Goal: Information Seeking & Learning: Learn about a topic

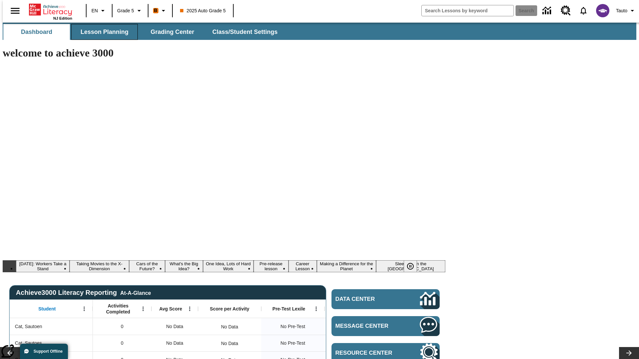
click at [102, 32] on span "Lesson Planning" at bounding box center [105, 32] width 48 height 8
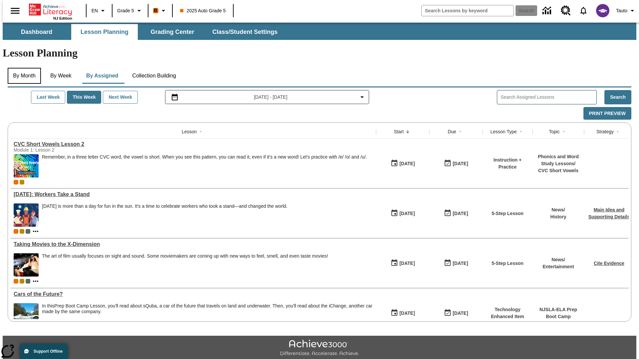
click at [22, 68] on button "By Month" at bounding box center [24, 76] width 33 height 16
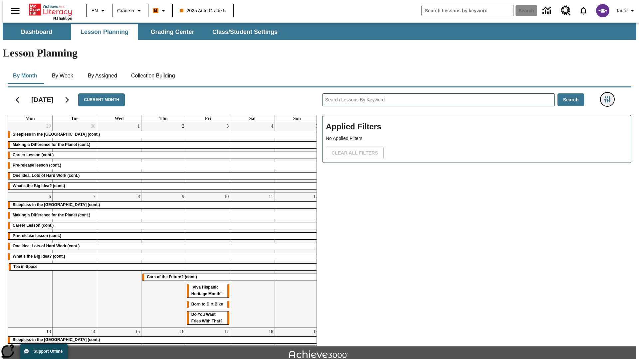
click at [609, 97] on icon "Filters Side menu" at bounding box center [607, 100] width 6 height 6
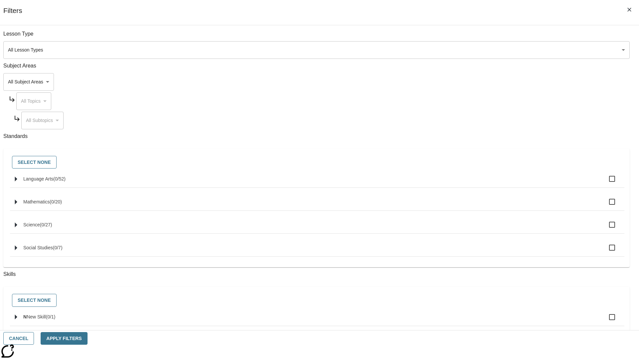
click at [479, 50] on body "Skip to main content NJ Edition EN Grade 5 B 2025 Auto Grade 5 Search 0 Tauto D…" at bounding box center [320, 206] width 634 height 367
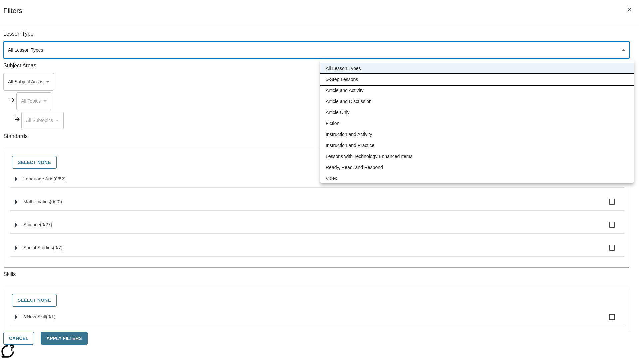
click at [477, 80] on li "5-Step Lessons" at bounding box center [477, 79] width 313 height 11
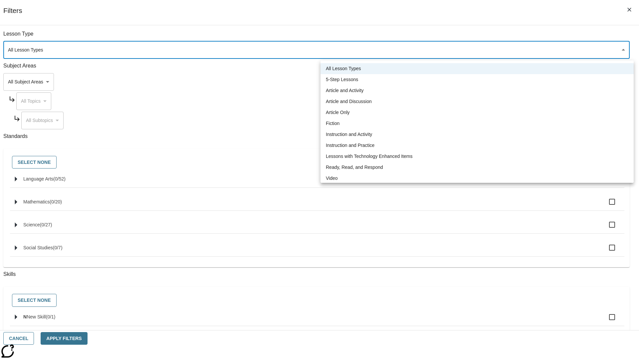
type input "1"
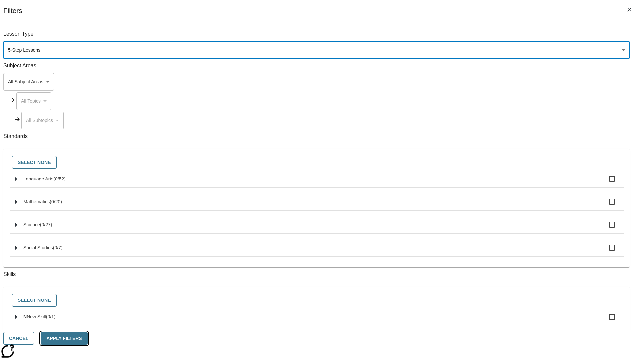
click at [87, 339] on button "Apply Filters" at bounding box center [64, 338] width 47 height 13
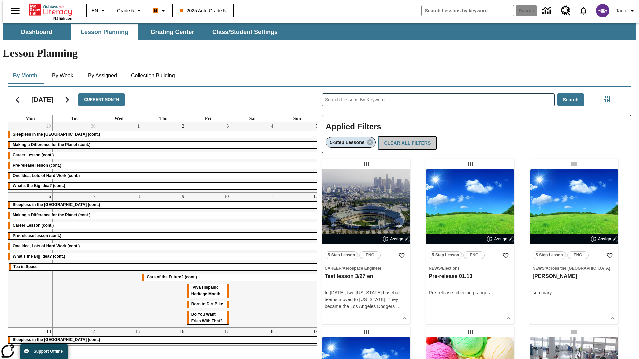
click at [405, 137] on button "Clear All Filters" at bounding box center [407, 143] width 58 height 13
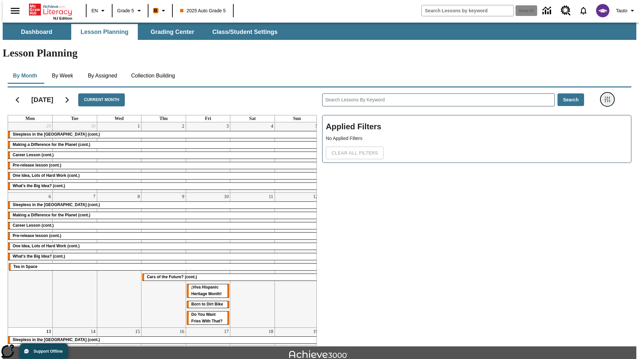
click at [609, 97] on icon "Filters Side menu" at bounding box center [607, 100] width 6 height 6
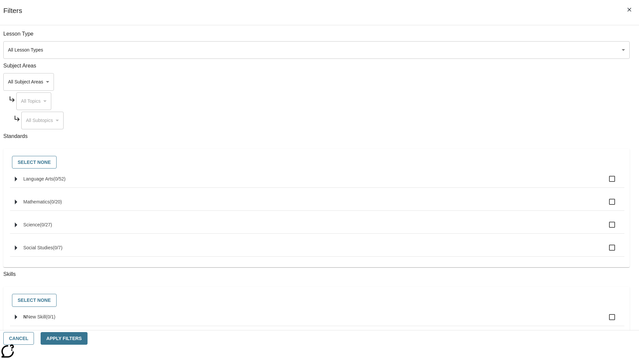
click at [479, 82] on body "Skip to main content NJ Edition EN Grade 5 B 2025 Auto Grade 5 Search 0 Tauto D…" at bounding box center [320, 206] width 634 height 367
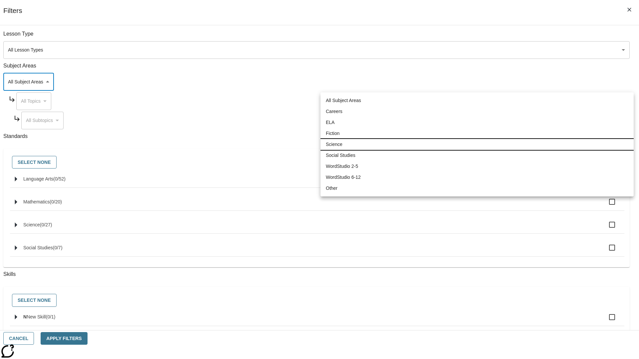
click at [477, 144] on li "Science" at bounding box center [477, 144] width 313 height 11
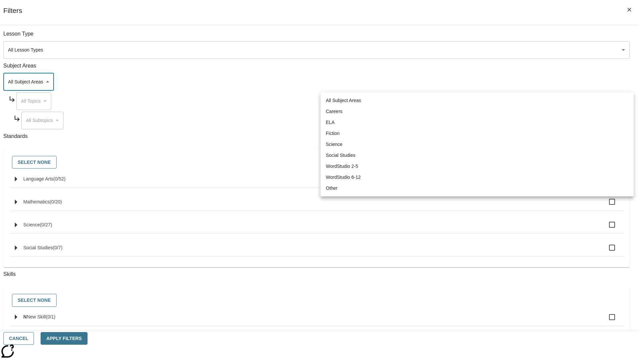
type input "2"
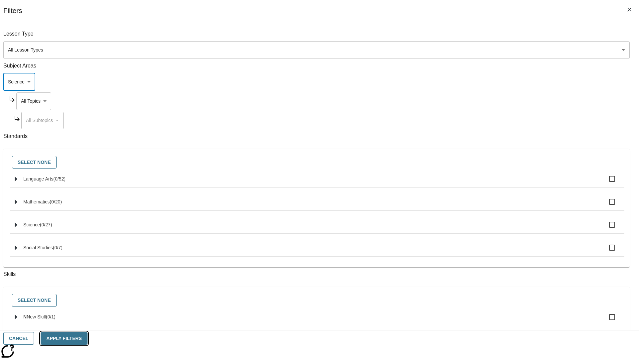
click at [87, 339] on button "Apply Filters" at bounding box center [64, 338] width 47 height 13
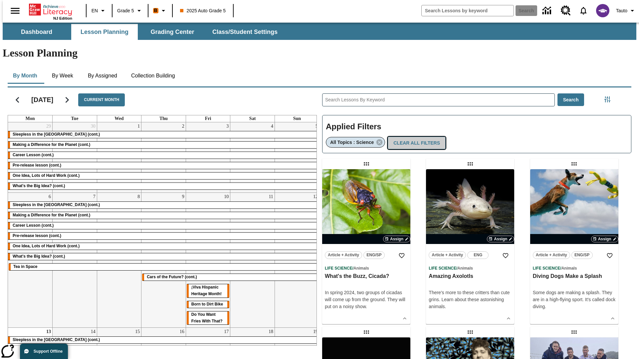
click at [414, 137] on button "Clear All Filters" at bounding box center [417, 143] width 58 height 13
click at [609, 97] on icon "Filters Side menu" at bounding box center [607, 100] width 6 height 6
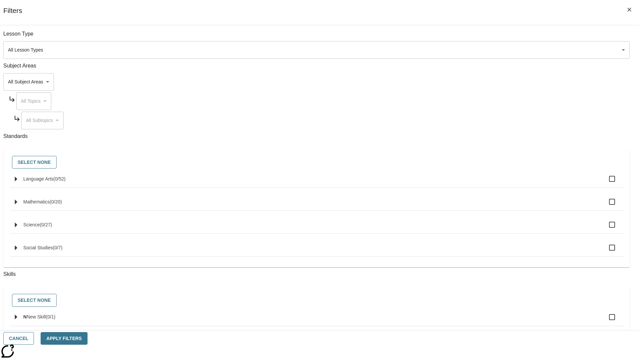
click at [53, 182] on span "Language Arts" at bounding box center [38, 178] width 30 height 5
click at [605, 183] on input "Language Arts ( 0 / 52 )" at bounding box center [612, 179] width 14 height 14
checkbox input "true"
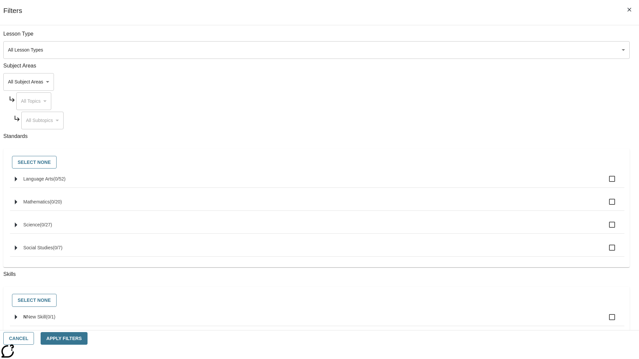
checkbox input "true"
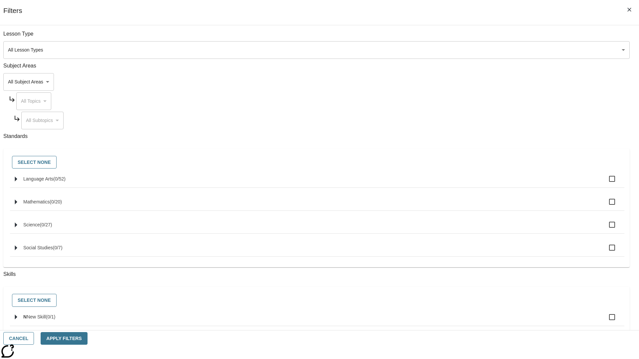
checkbox input "true"
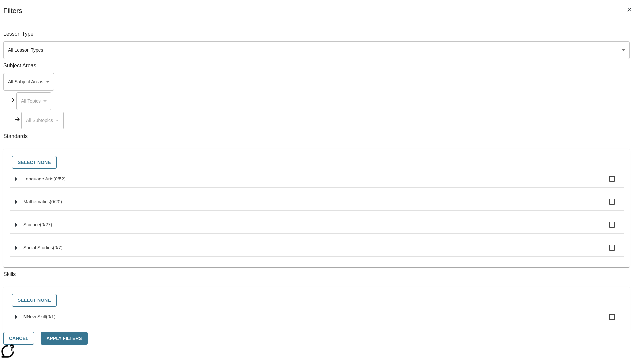
checkbox input "true"
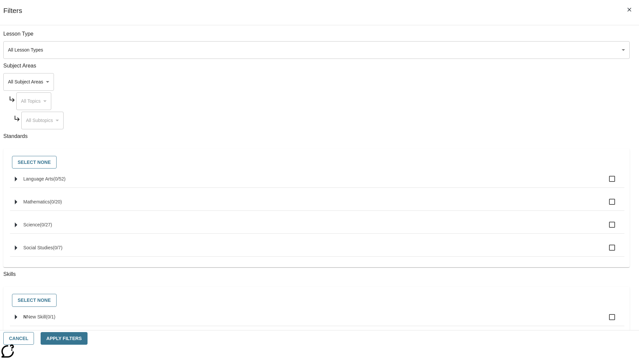
checkbox input "true"
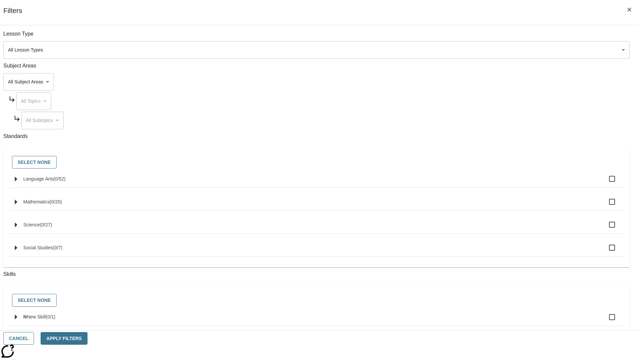
checkbox input "true"
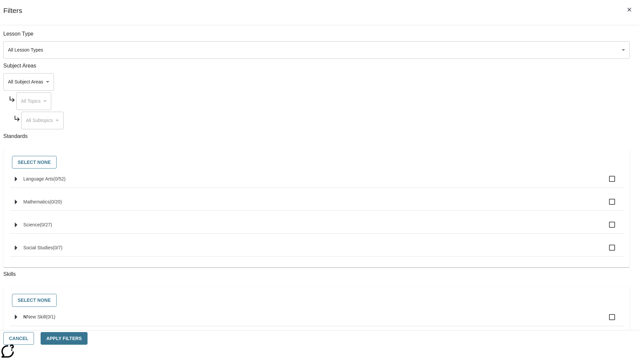
checkbox input "true"
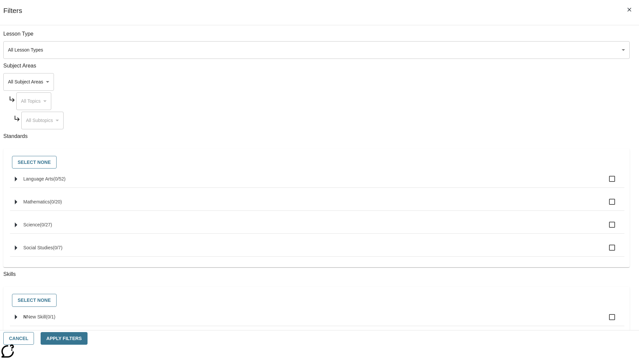
checkbox input "true"
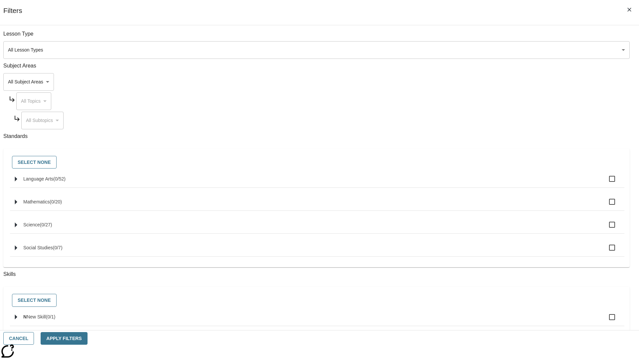
checkbox input "true"
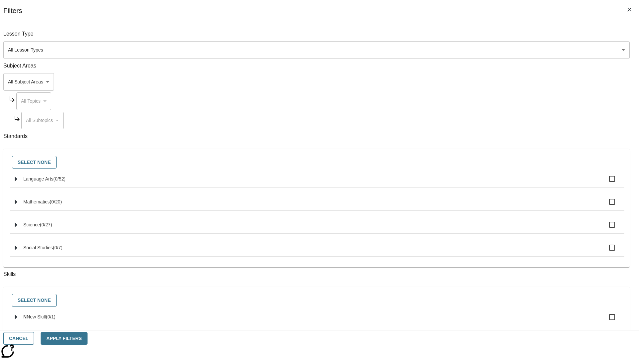
checkbox input "true"
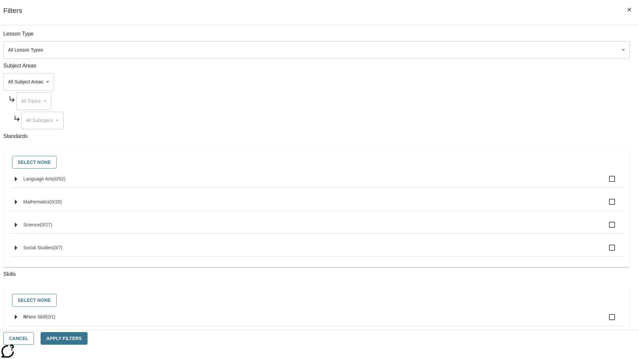
checkbox input "true"
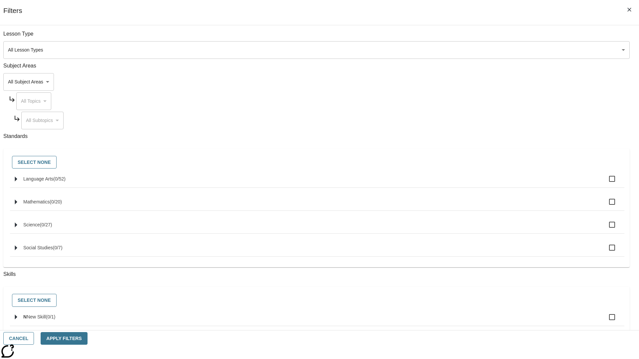
checkbox input "true"
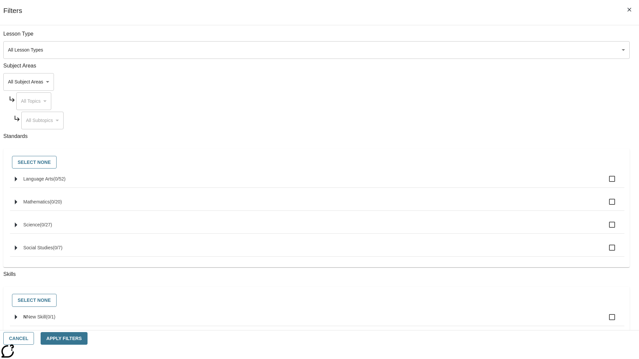
checkbox input "true"
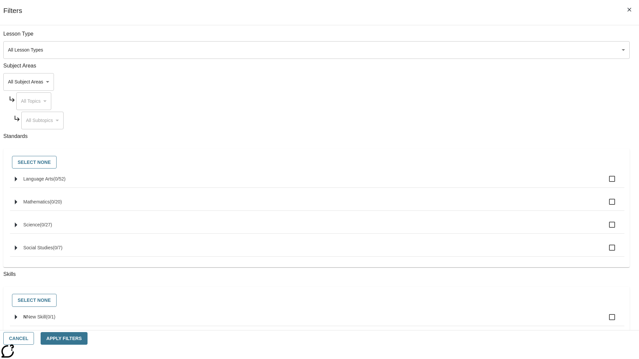
checkbox input "true"
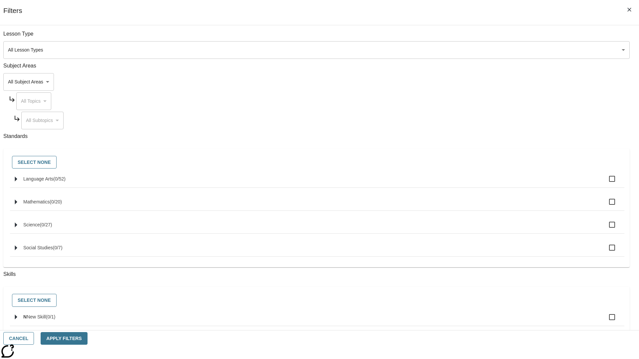
checkbox input "true"
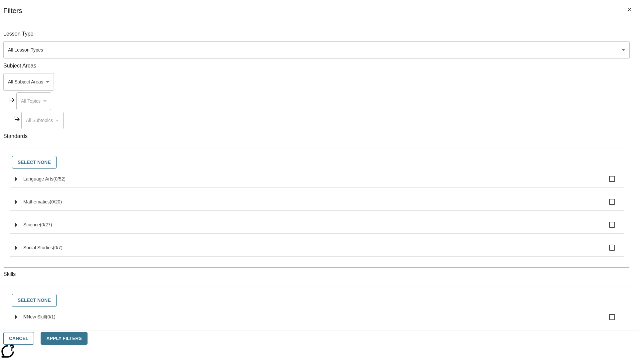
checkbox input "true"
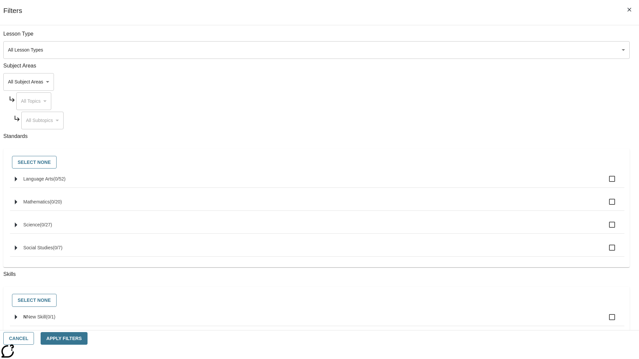
checkbox input "true"
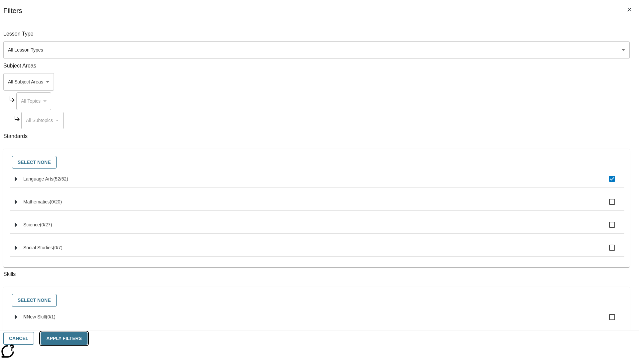
click at [87, 339] on button "Apply Filters" at bounding box center [64, 338] width 47 height 13
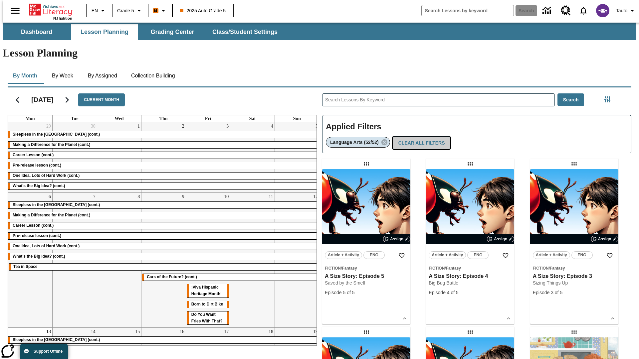
click at [420, 137] on button "Clear All Filters" at bounding box center [422, 143] width 58 height 13
click at [609, 97] on icon "Filters Side menu" at bounding box center [607, 100] width 6 height 6
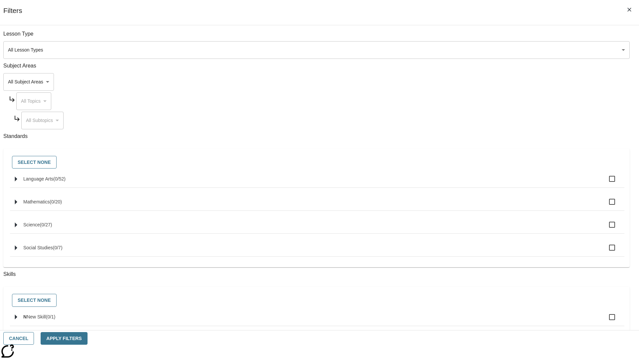
click at [480, 322] on label "N New Skill ( 0 / 1 )" at bounding box center [321, 318] width 596 height 14
click at [605, 322] on input "N New Skill ( 0 / 1 )" at bounding box center [612, 318] width 14 height 14
checkbox input "true"
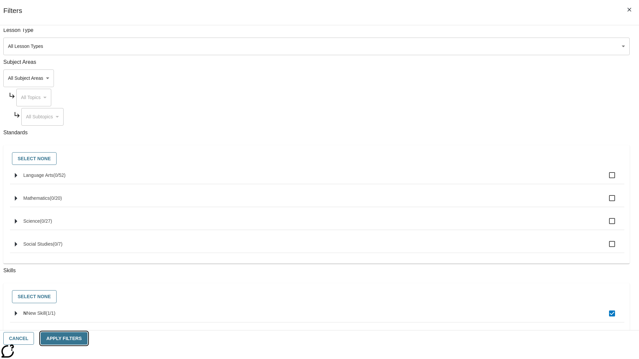
click at [87, 339] on button "Apply Filters" at bounding box center [64, 338] width 47 height 13
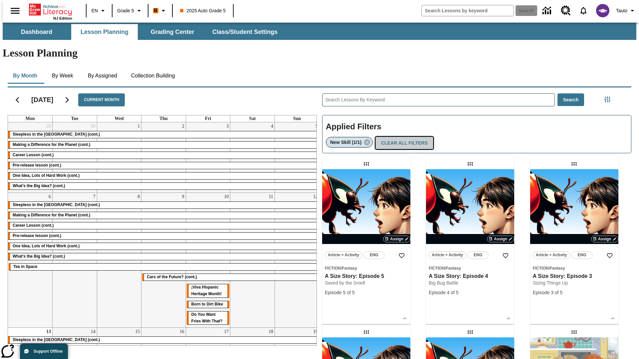
click at [403, 137] on button "Clear All Filters" at bounding box center [404, 143] width 58 height 13
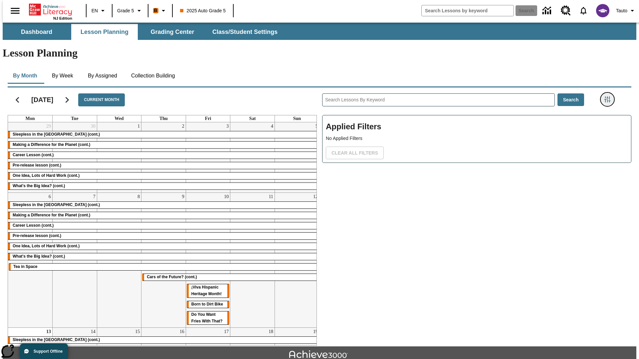
click at [609, 97] on icon "Filters Side menu" at bounding box center [607, 100] width 6 height 6
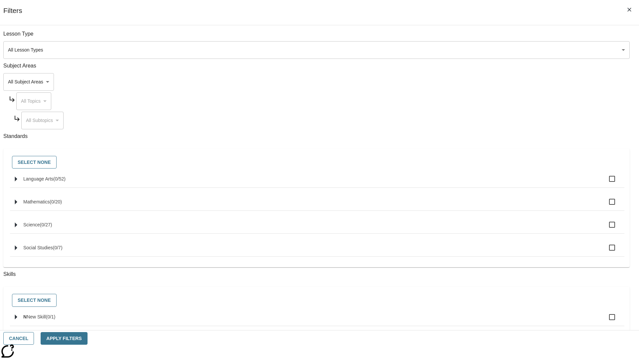
checkbox input "true"
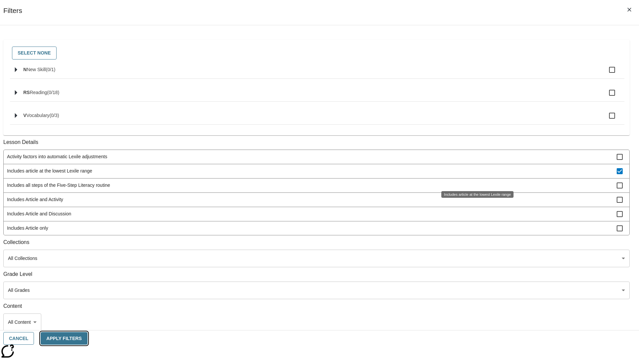
click at [87, 339] on button "Apply Filters" at bounding box center [64, 338] width 47 height 13
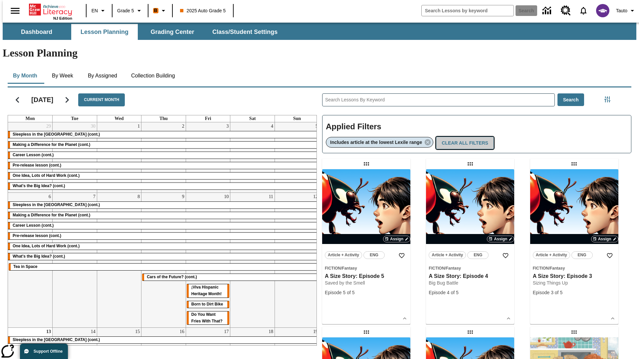
click at [466, 137] on button "Clear All Filters" at bounding box center [465, 143] width 58 height 13
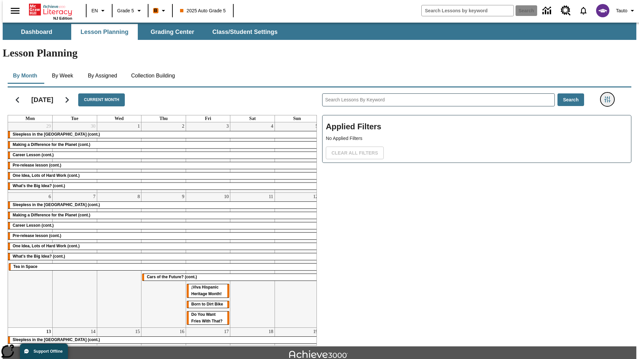
click at [609, 97] on icon "Filters Side menu" at bounding box center [607, 100] width 6 height 6
